Goal: Transaction & Acquisition: Subscribe to service/newsletter

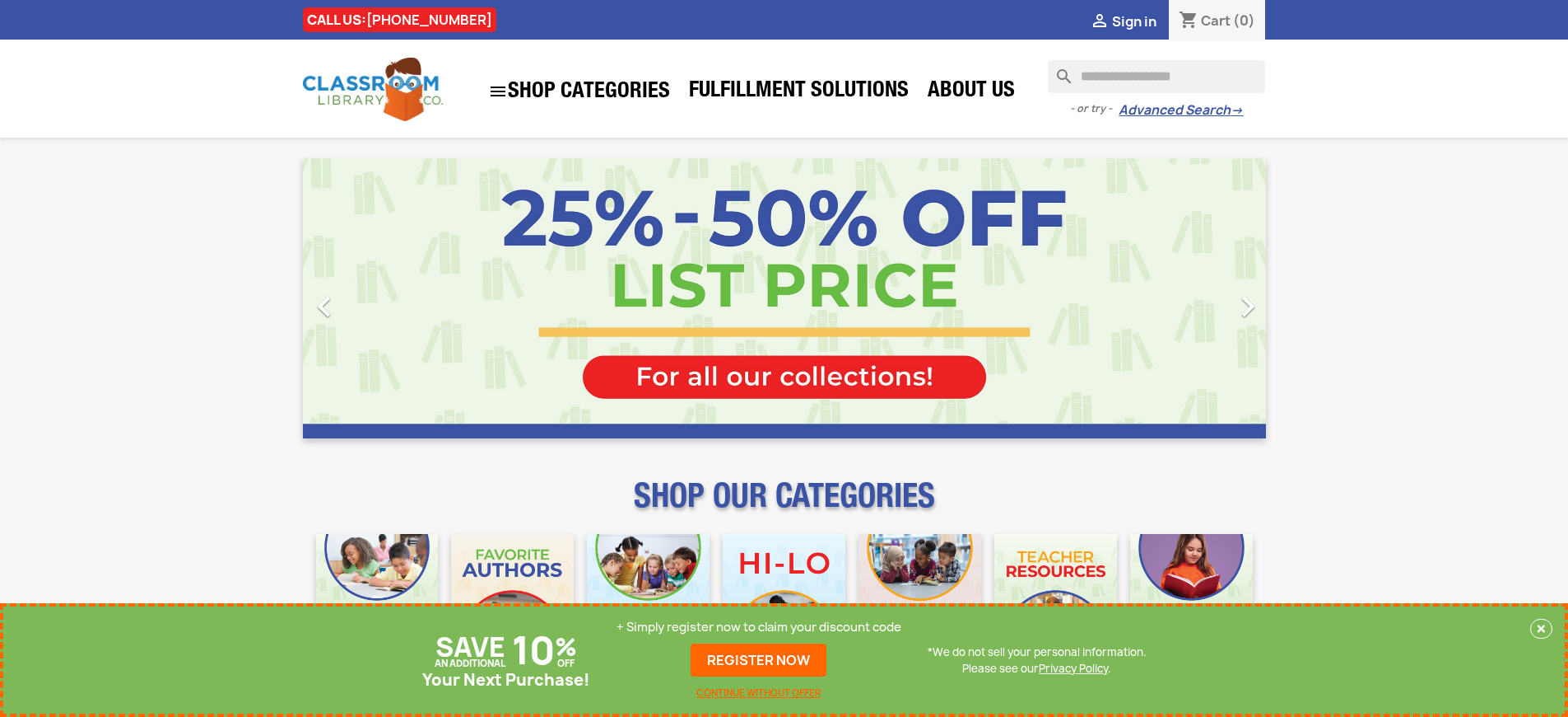
click at [759, 627] on p "+ Simply register now to claim your discount code" at bounding box center [758, 627] width 285 height 17
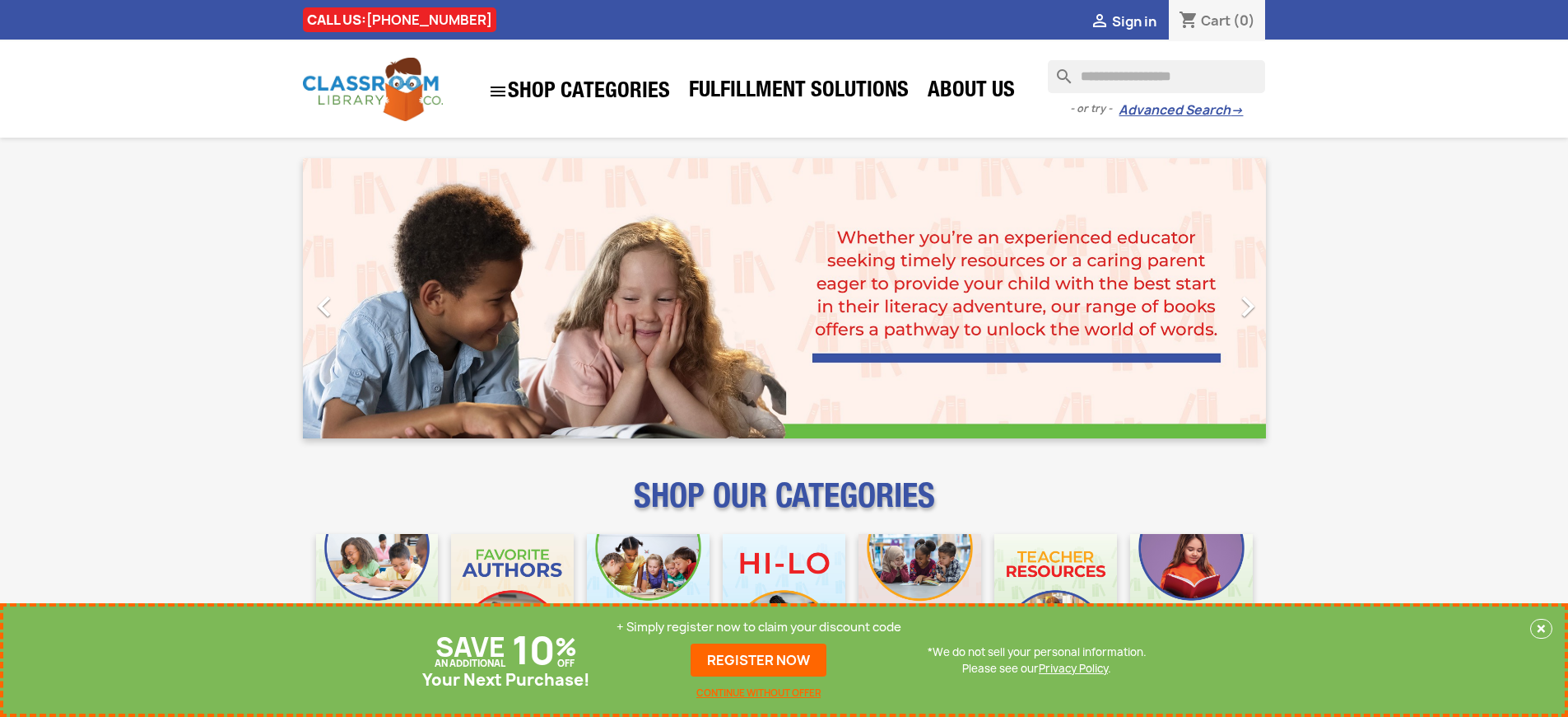
click at [759, 627] on p "+ Simply register now to claim your discount code" at bounding box center [758, 627] width 285 height 17
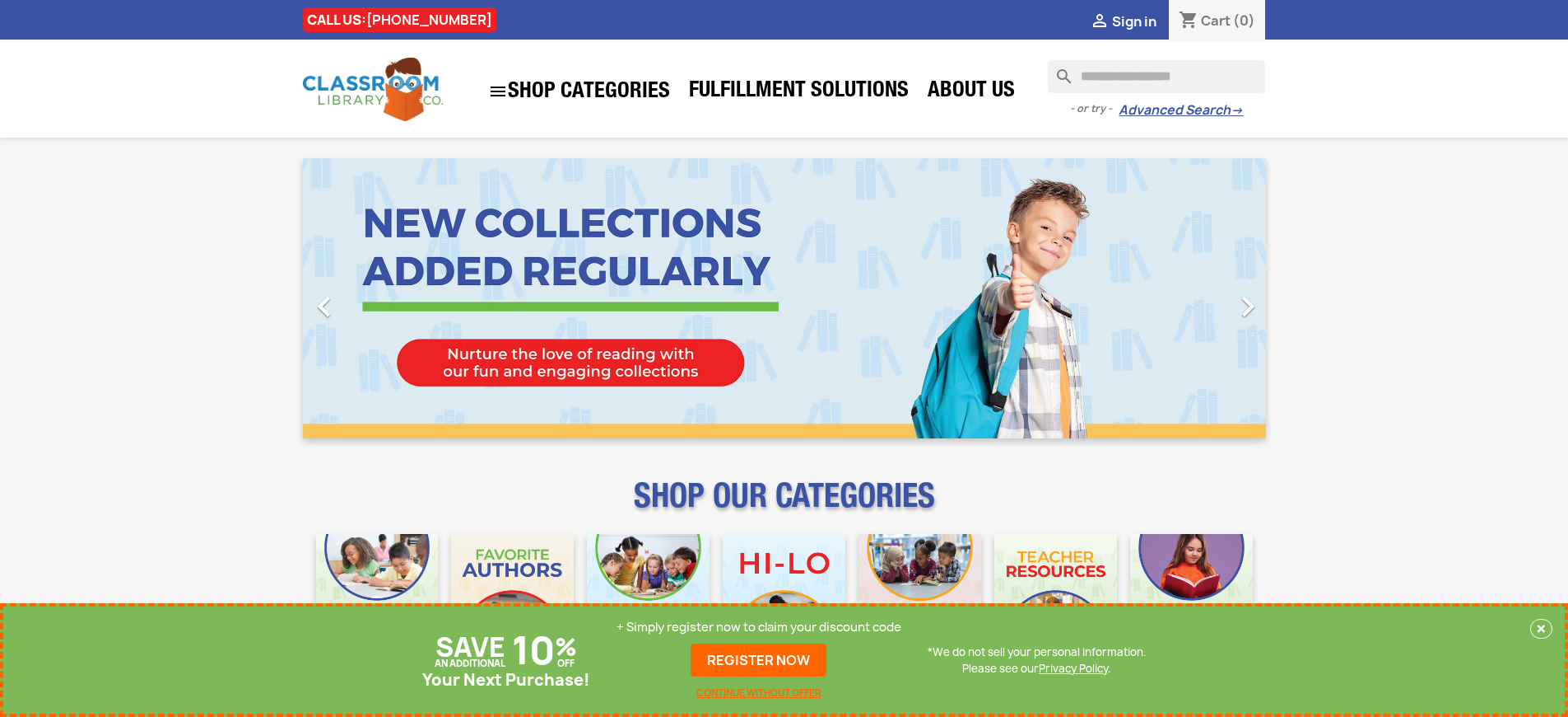
click at [759, 627] on p "+ Simply register now to claim your discount code" at bounding box center [758, 627] width 285 height 17
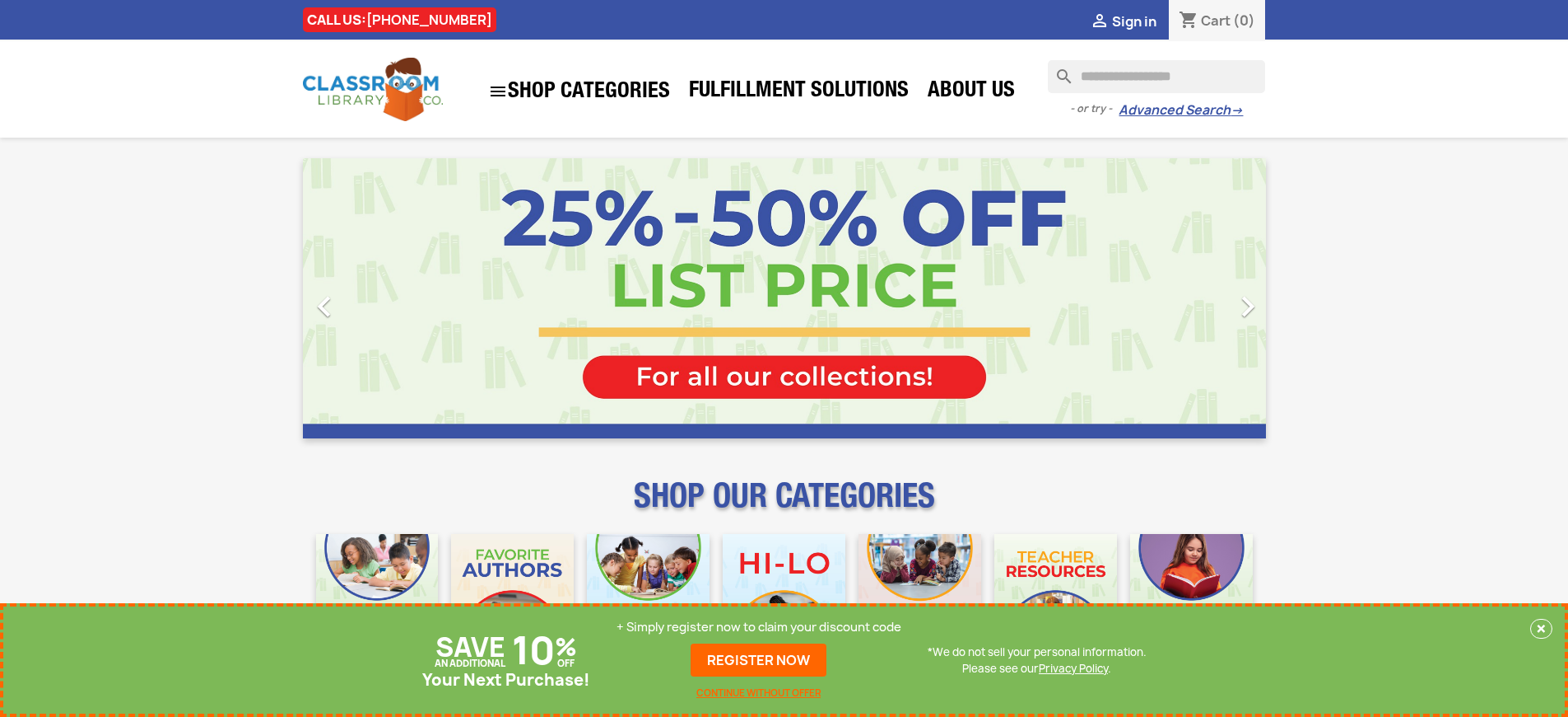
click at [759, 627] on p "+ Simply register now to claim your discount code" at bounding box center [758, 627] width 285 height 17
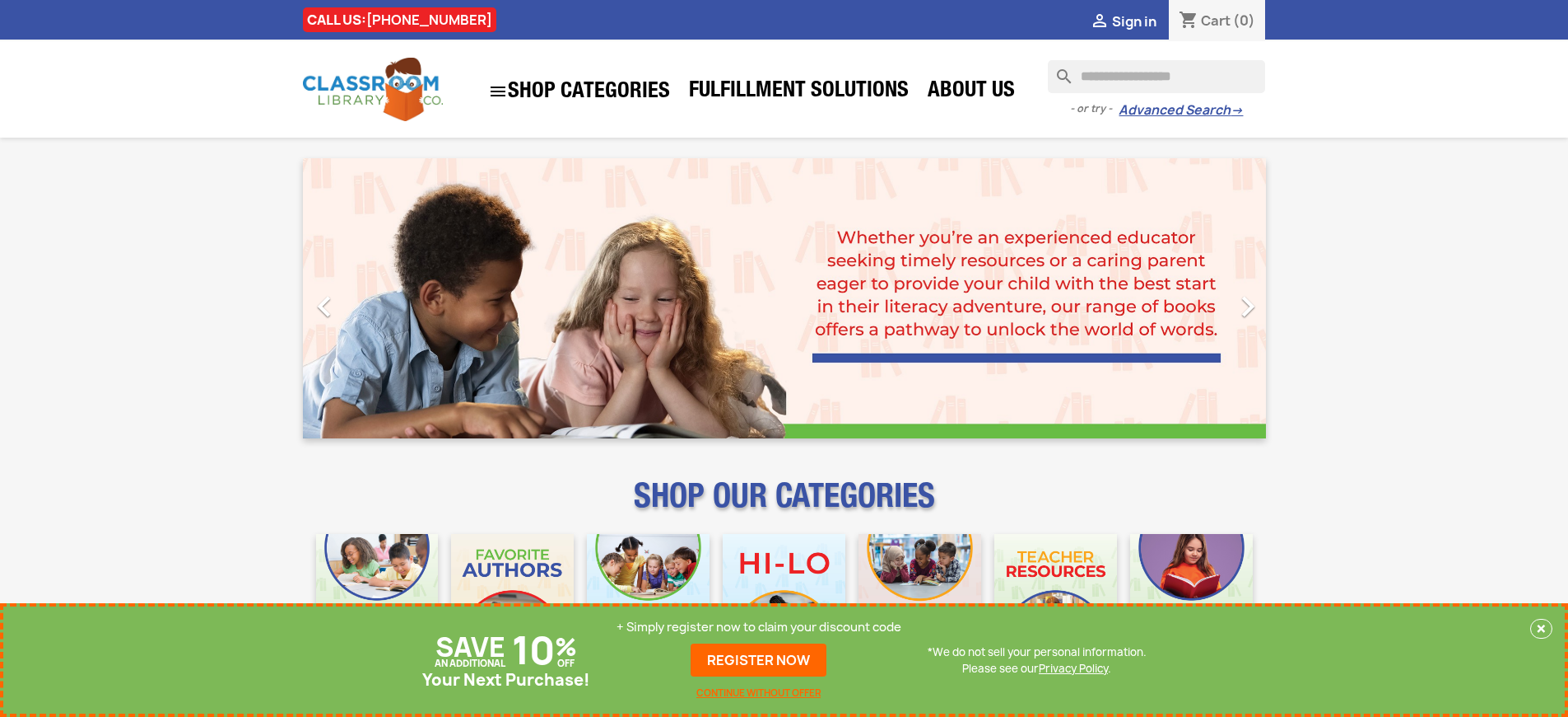
click at [759, 627] on p "+ Simply register now to claim your discount code" at bounding box center [758, 627] width 285 height 17
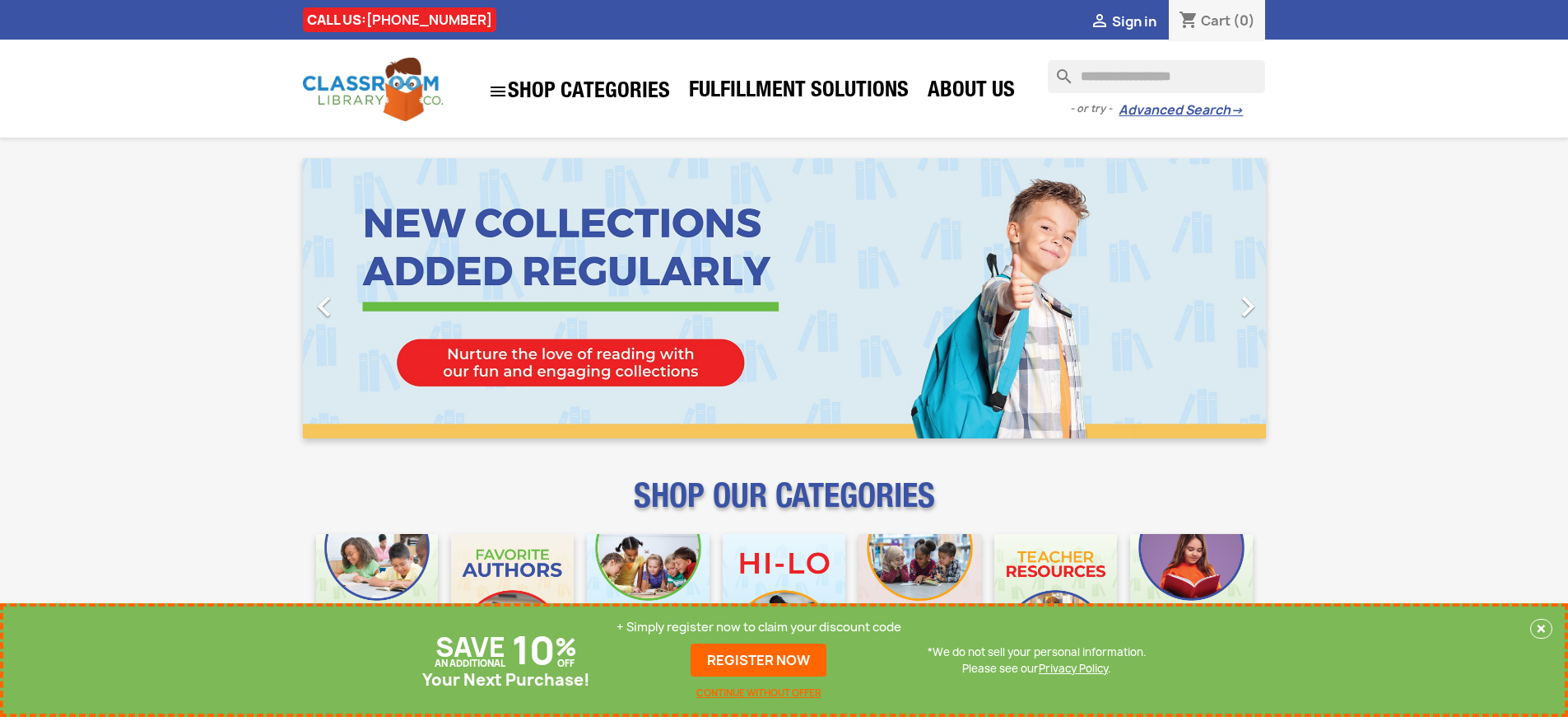
click at [759, 627] on p "+ Simply register now to claim your discount code" at bounding box center [758, 627] width 285 height 17
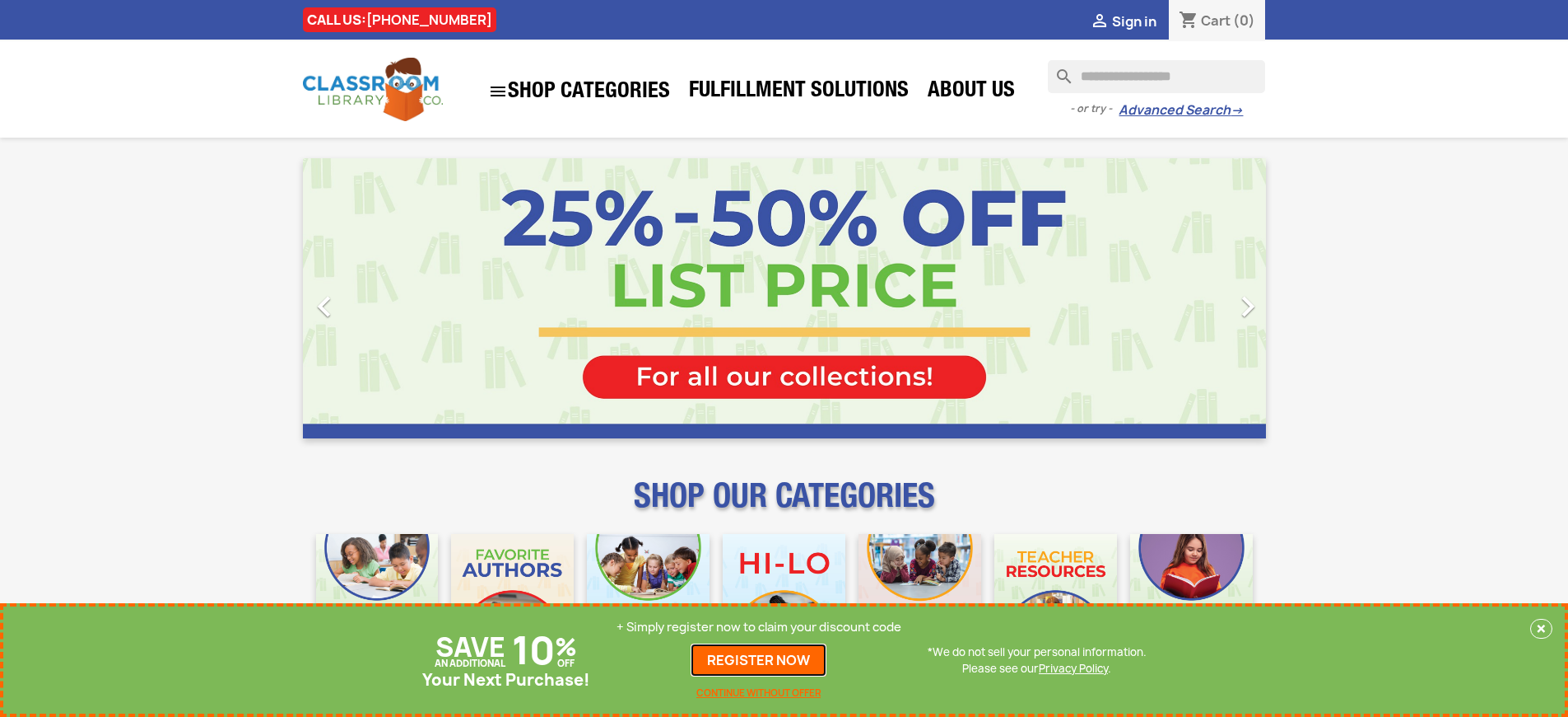
click at [759, 660] on link "REGISTER NOW" at bounding box center [758, 659] width 135 height 33
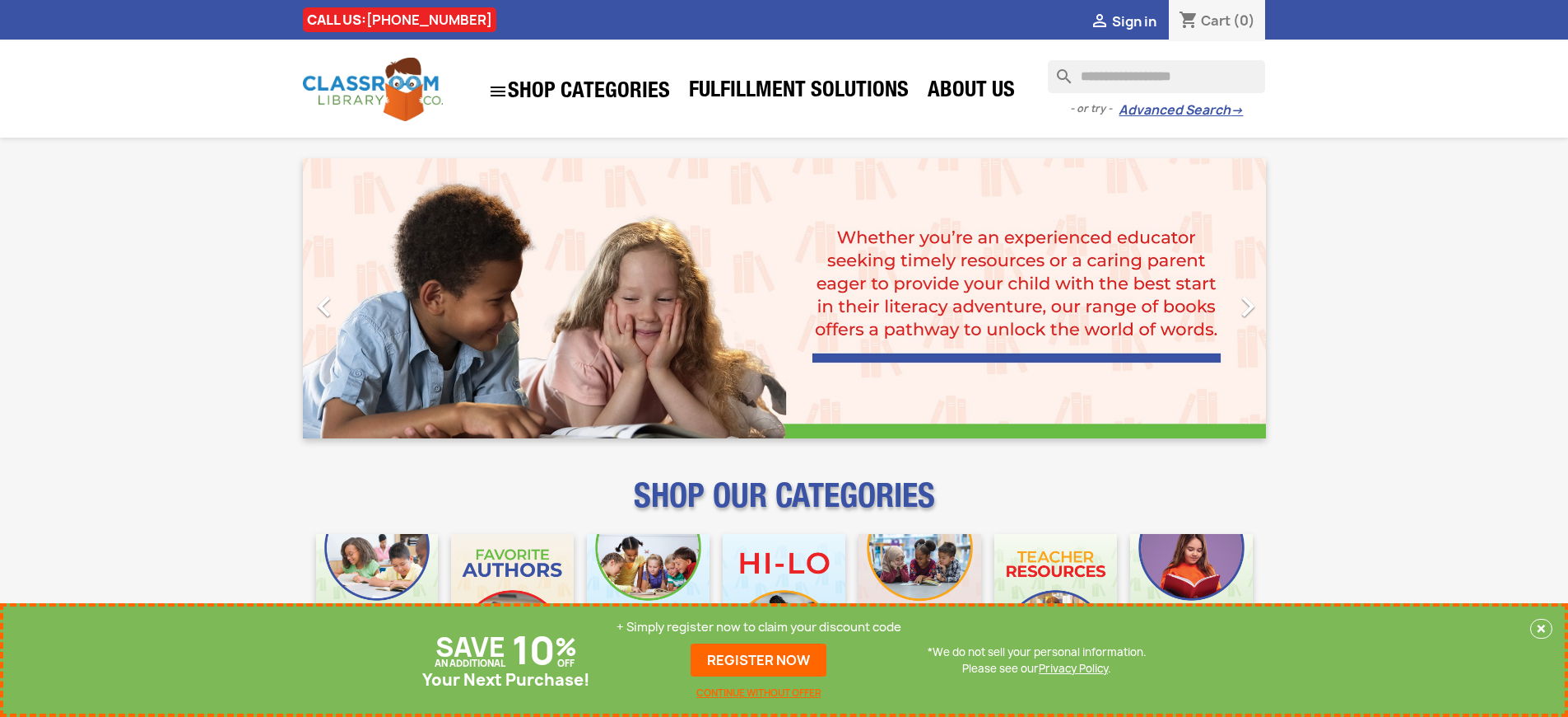
click at [759, 627] on p "+ Simply register now to claim your discount code" at bounding box center [758, 627] width 285 height 17
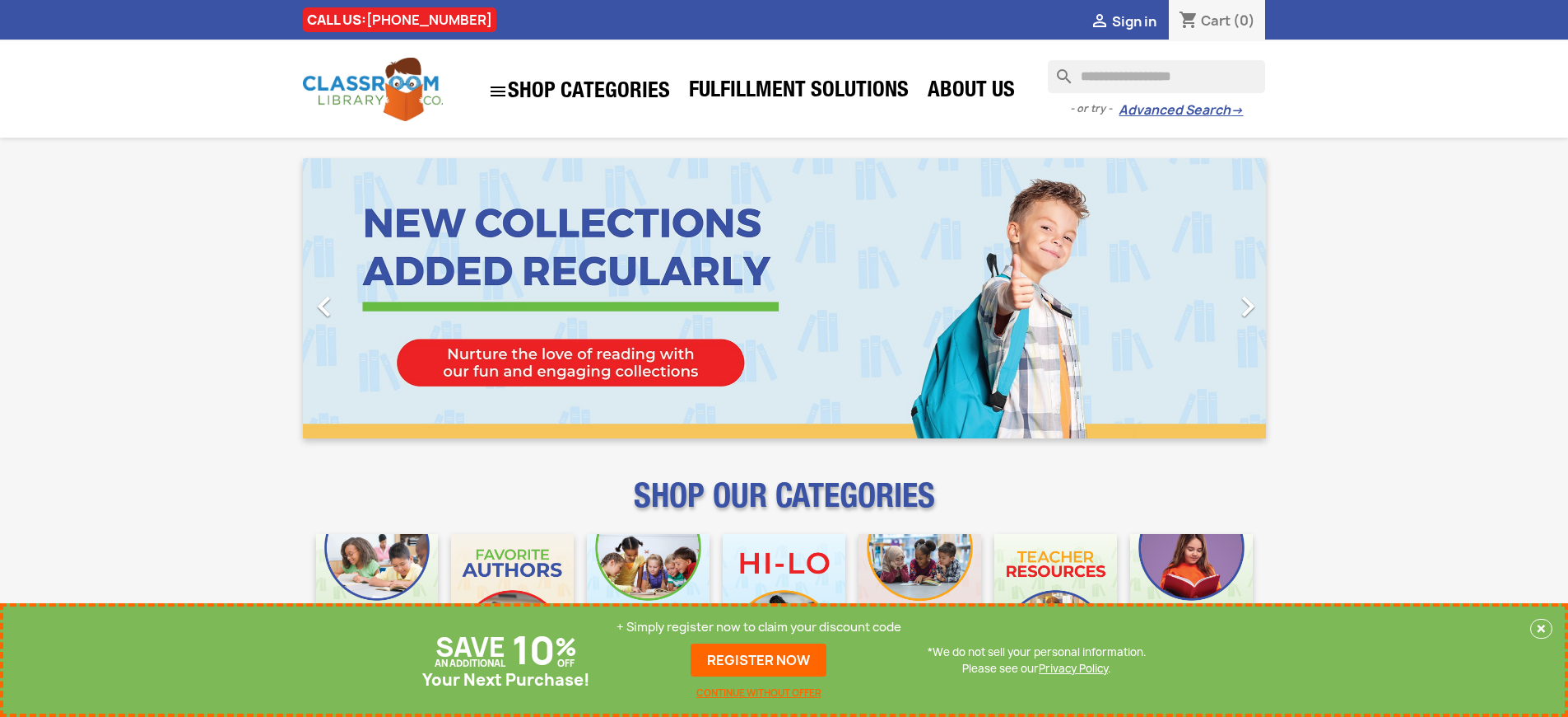
click at [759, 627] on p "+ Simply register now to claim your discount code" at bounding box center [758, 627] width 285 height 17
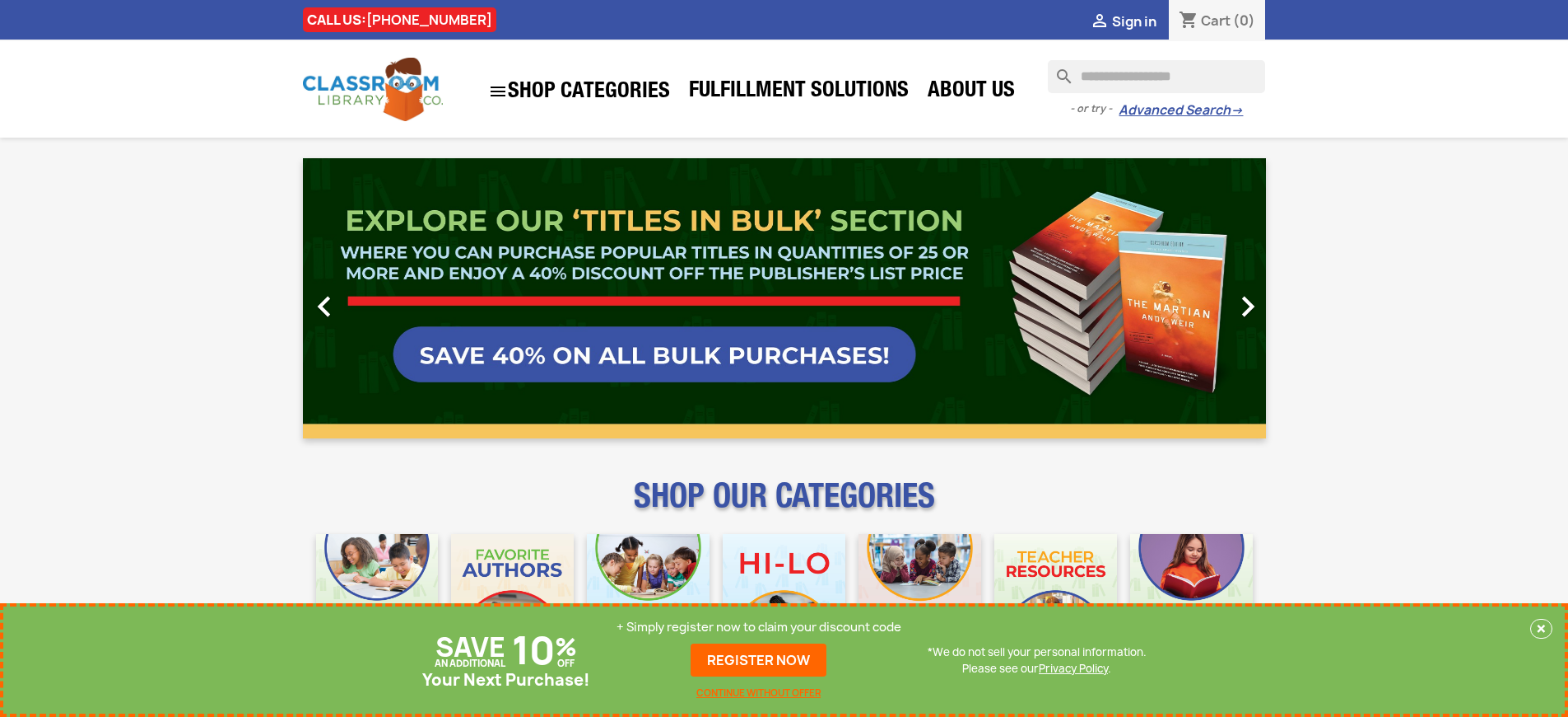
click at [759, 660] on link "REGISTER NOW" at bounding box center [758, 659] width 135 height 33
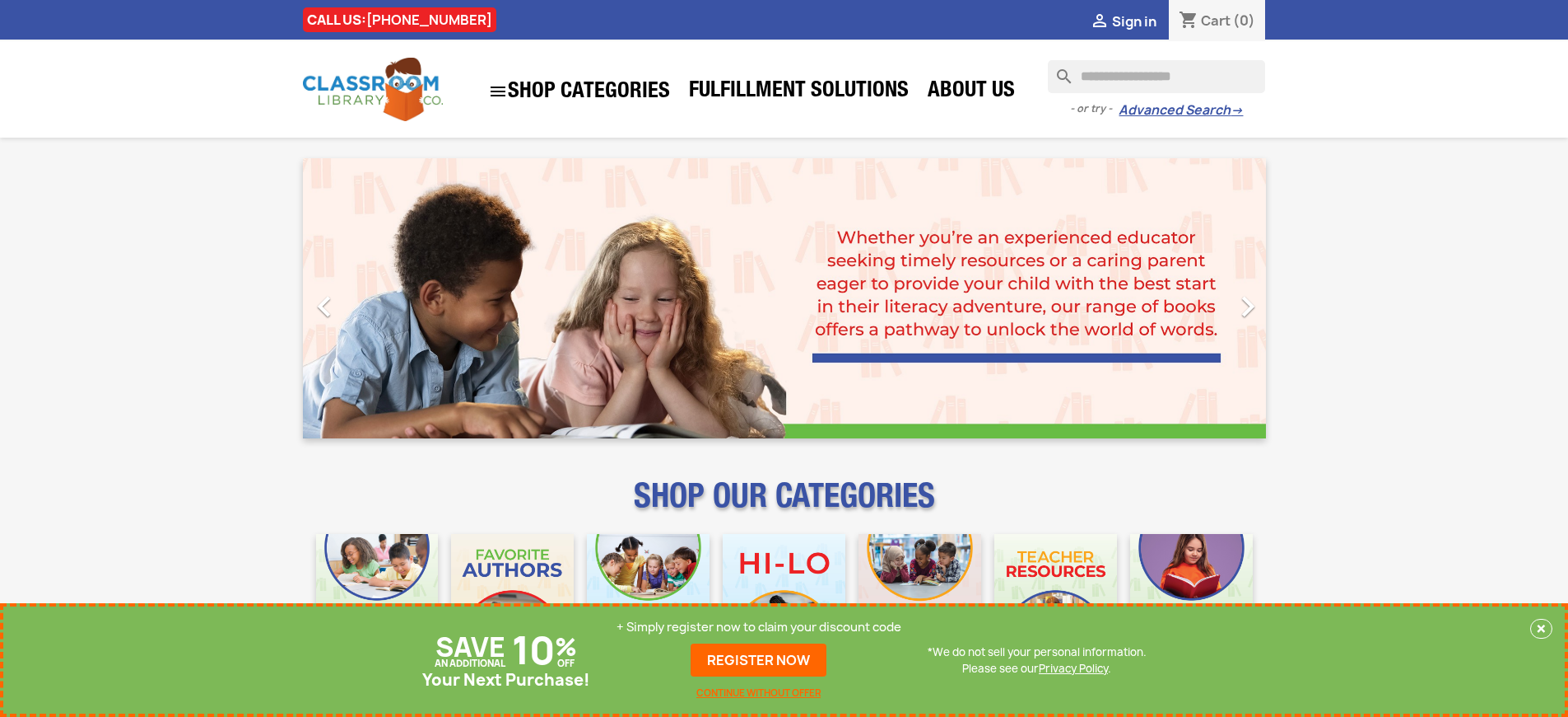
click at [759, 627] on p "+ Simply register now to claim your discount code" at bounding box center [758, 627] width 285 height 17
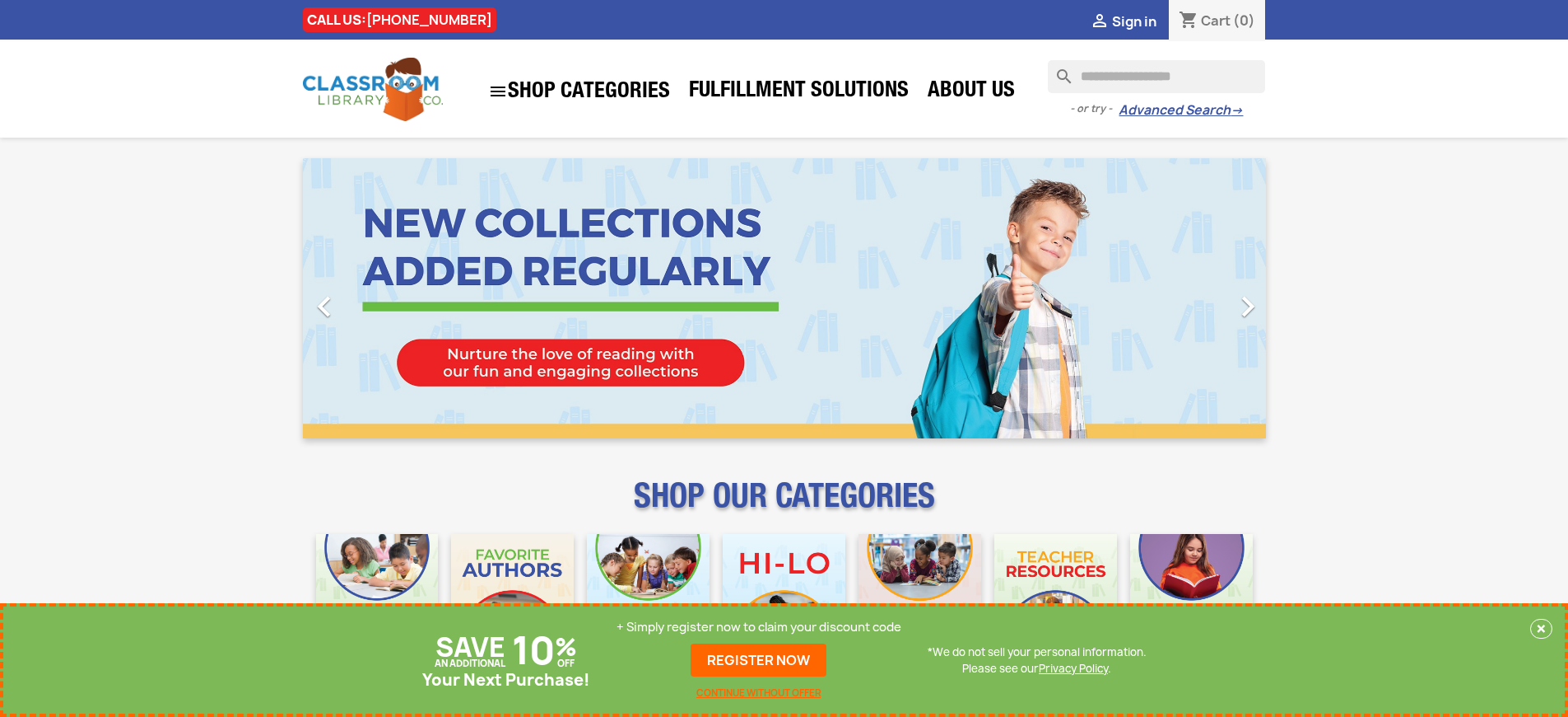
click at [759, 627] on p "+ Simply register now to claim your discount code" at bounding box center [758, 627] width 285 height 17
click at [759, 660] on link "REGISTER NOW" at bounding box center [758, 659] width 135 height 33
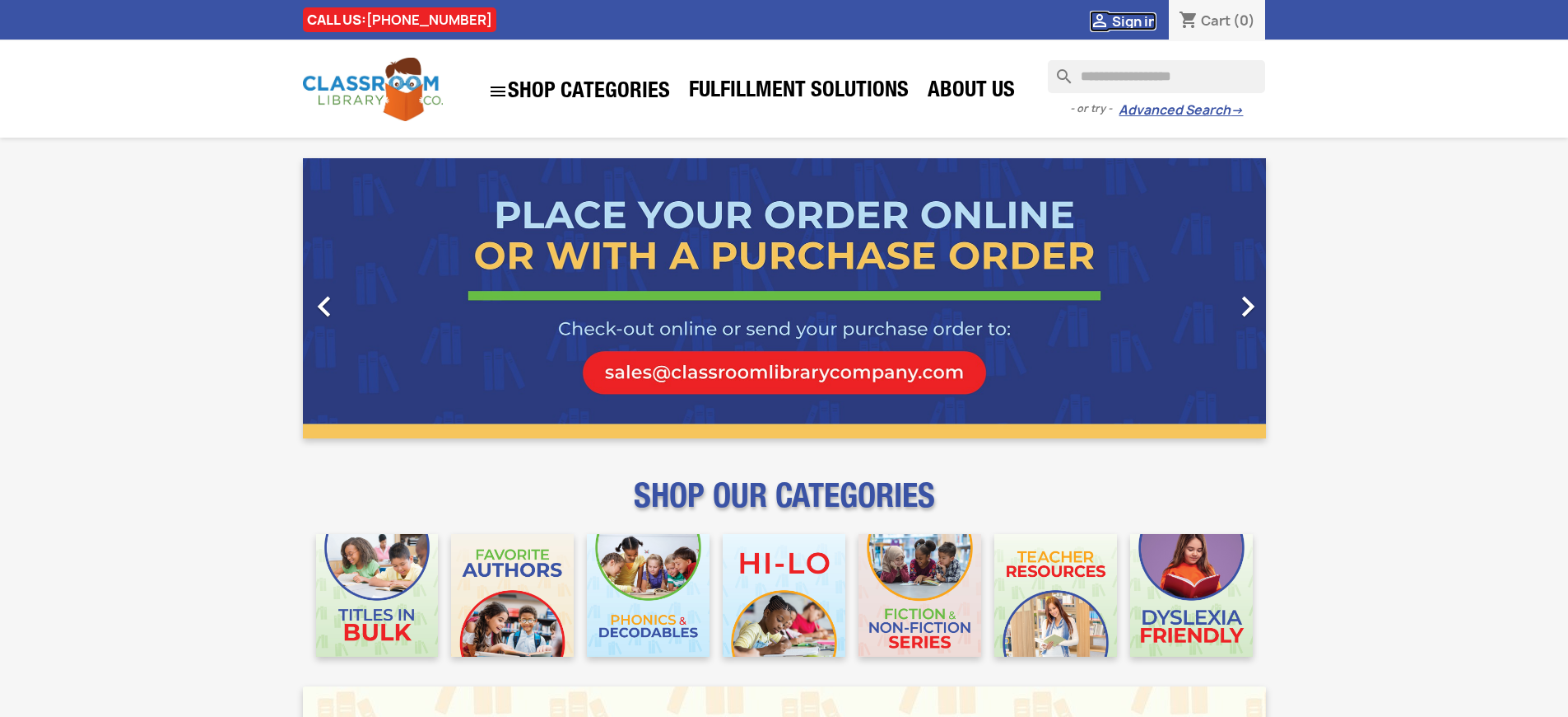
click at [1134, 21] on span "Sign in" at bounding box center [1134, 22] width 44 height 18
